Goal: Information Seeking & Learning: Understand process/instructions

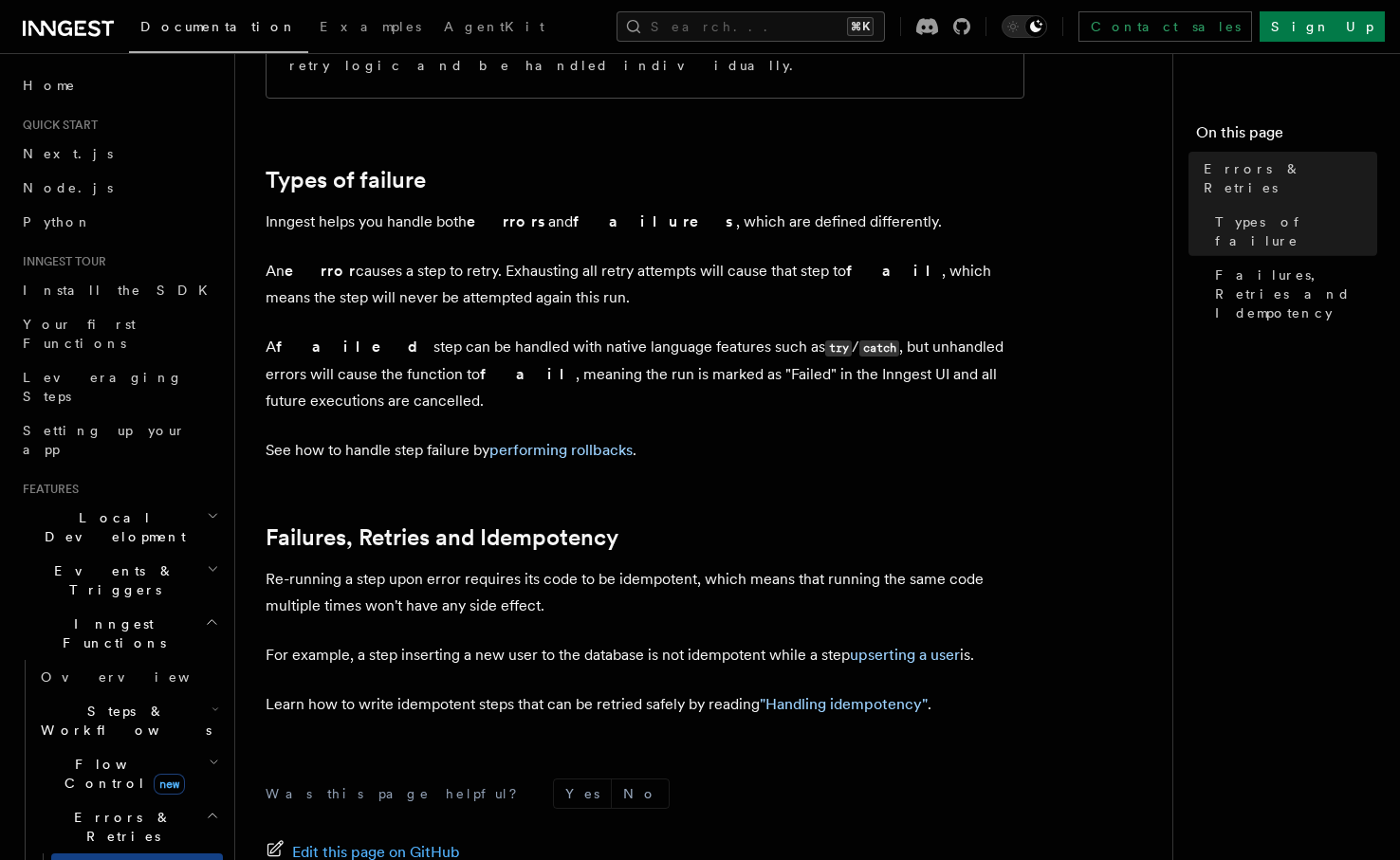
scroll to position [596, 0]
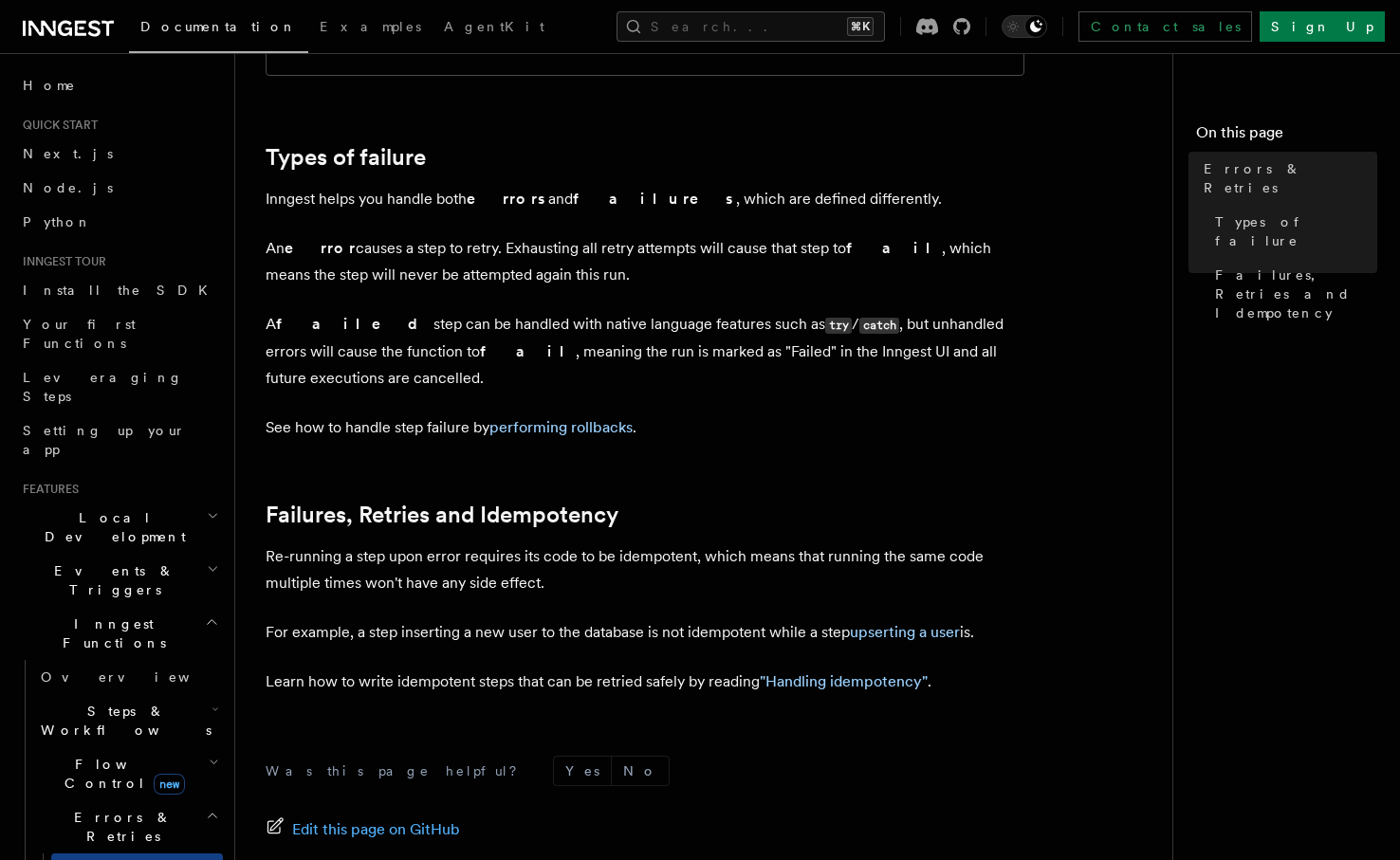
click at [658, 445] on article "Features Inngest Functions Errors & Retries Inngest Functions are designed to h…" at bounding box center [712, 279] width 892 height 1584
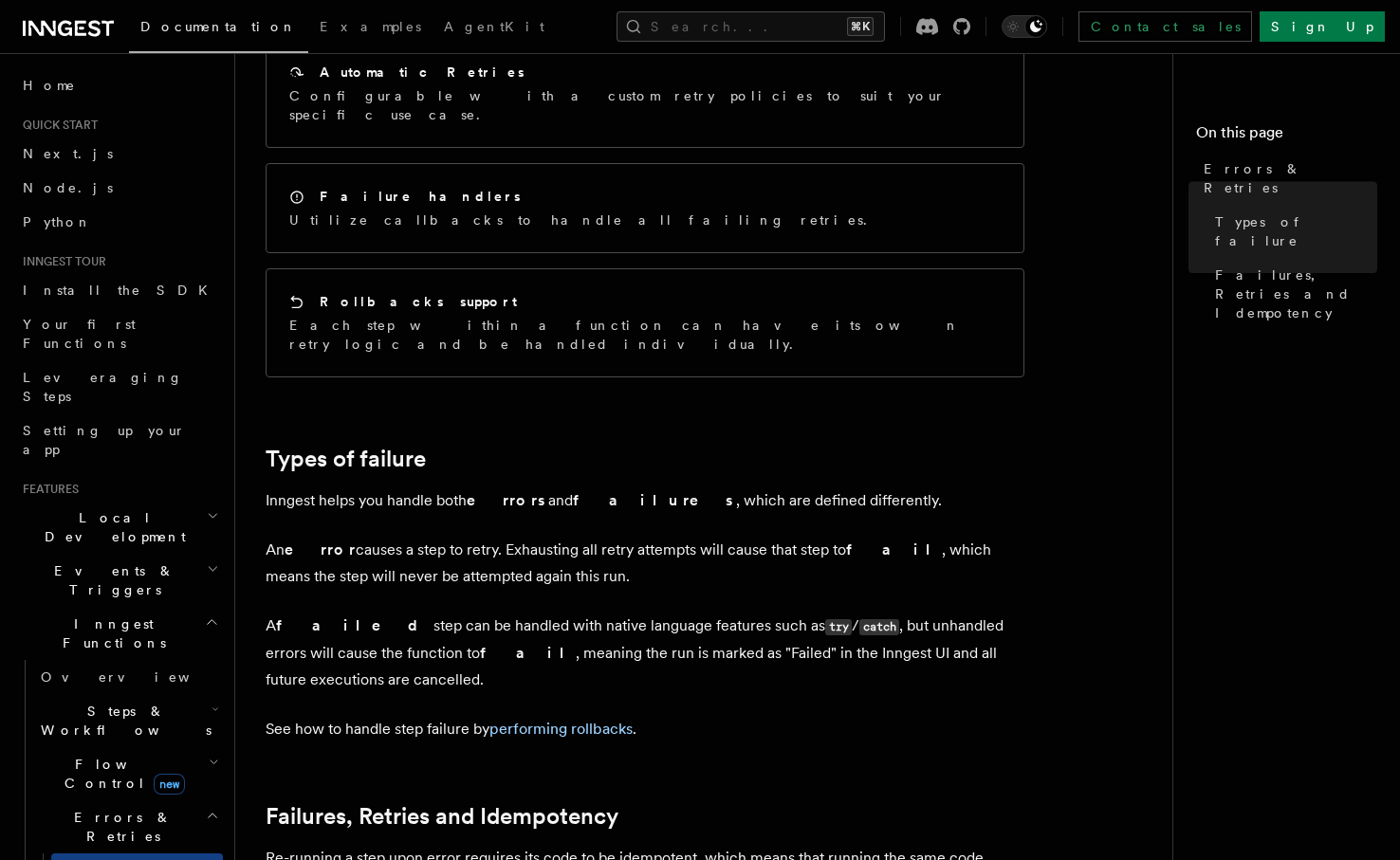
scroll to position [0, 0]
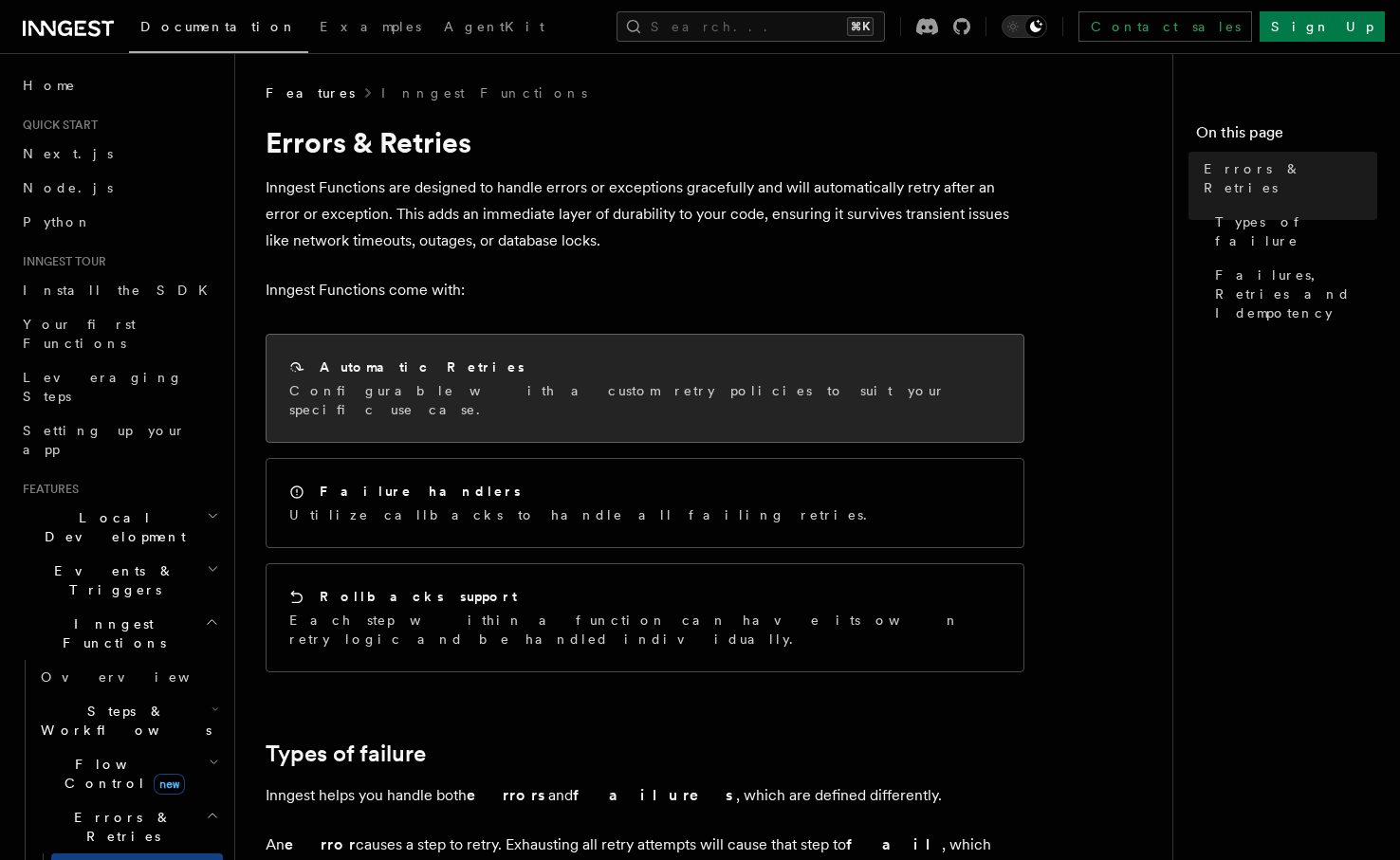
click at [431, 401] on div "Automatic Retries Configurable with a custom retry policies to suit your specif…" at bounding box center [645, 388] width 757 height 107
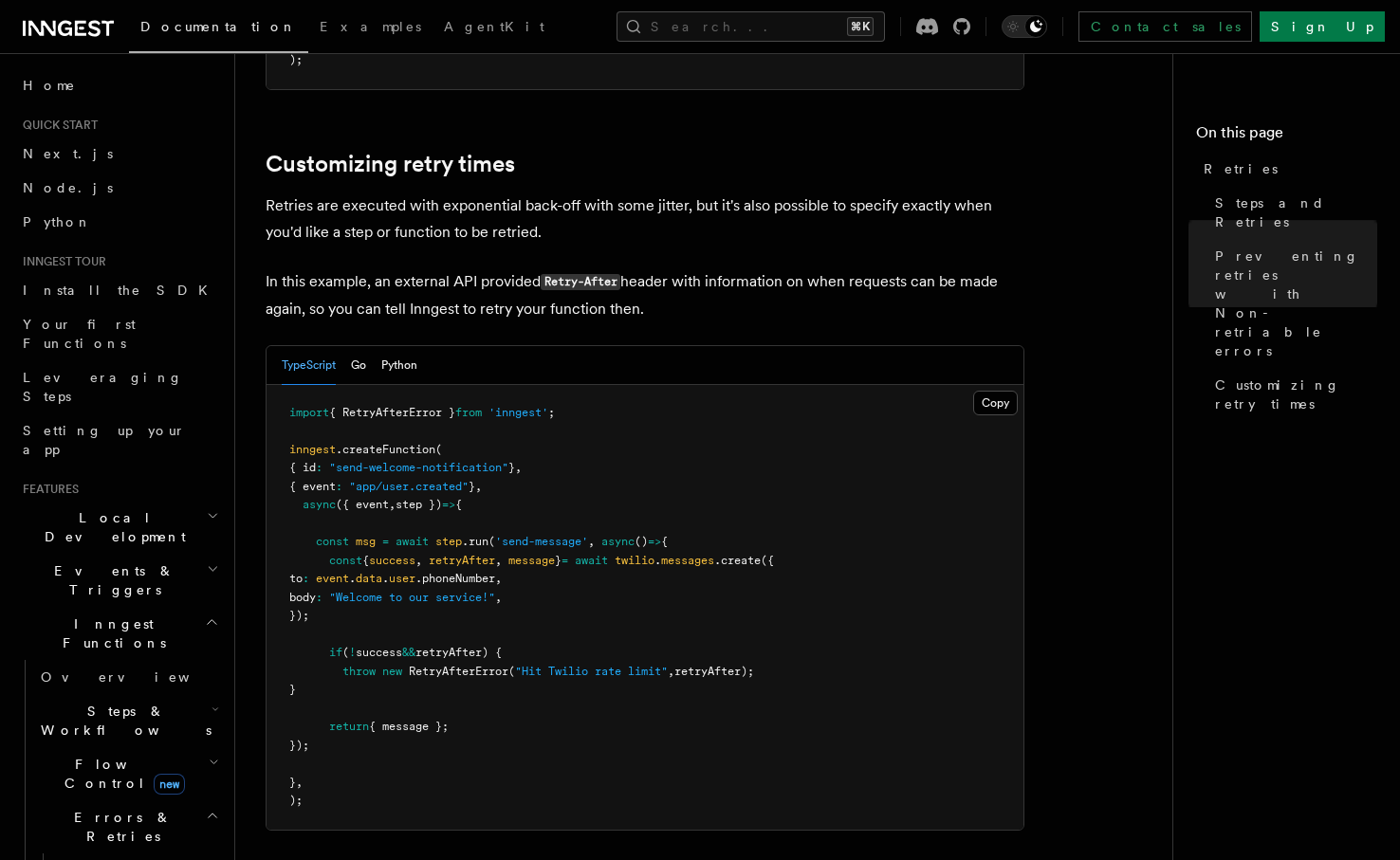
scroll to position [2740, 0]
